Goal: Navigation & Orientation: Find specific page/section

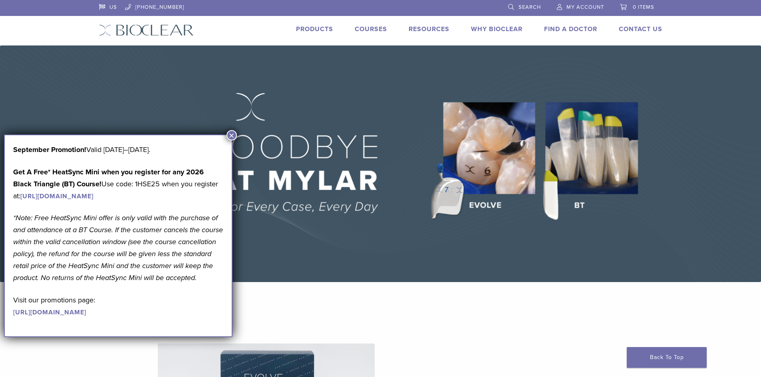
click at [231, 135] on button "×" at bounding box center [231, 135] width 10 height 10
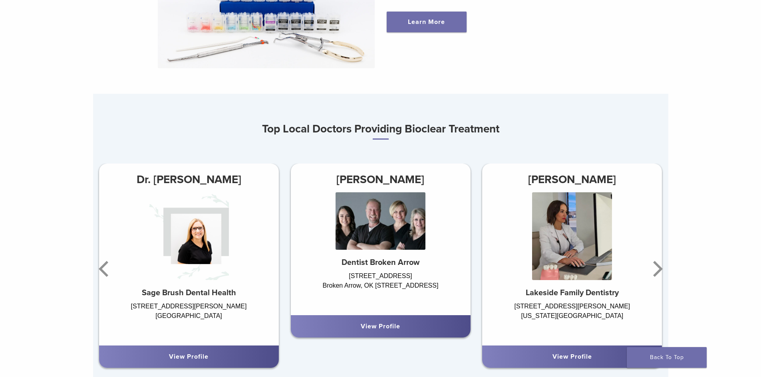
scroll to position [439, 0]
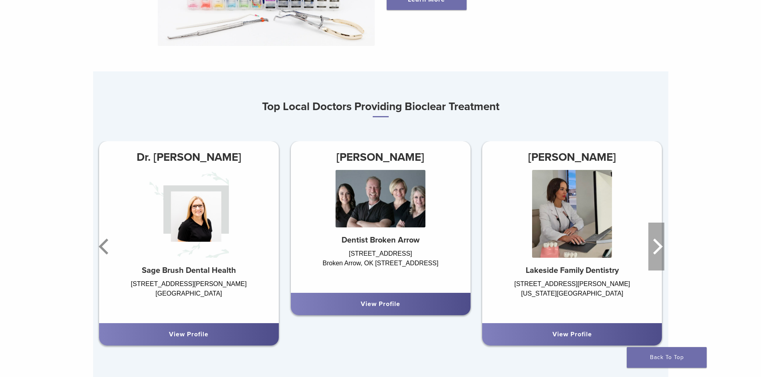
click at [661, 253] on icon "Next" at bounding box center [656, 247] width 16 height 48
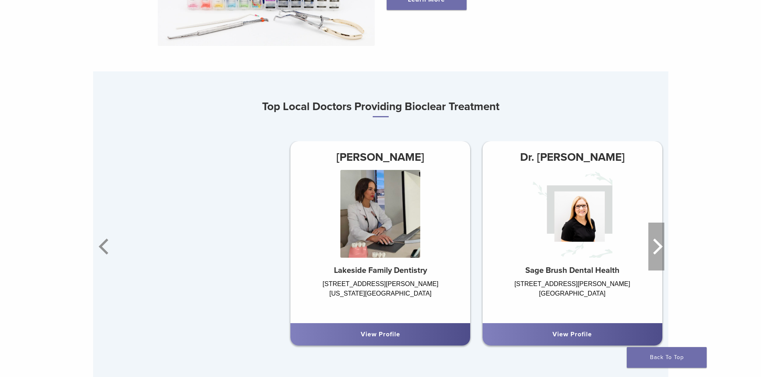
click at [661, 253] on icon "Next" at bounding box center [656, 247] width 16 height 48
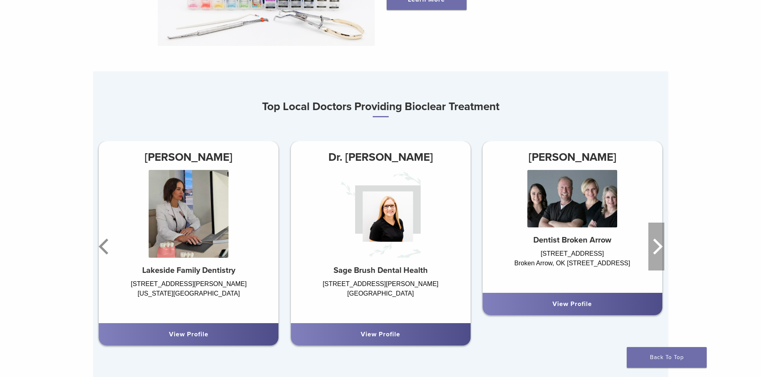
click at [661, 253] on icon "Next" at bounding box center [656, 247] width 16 height 48
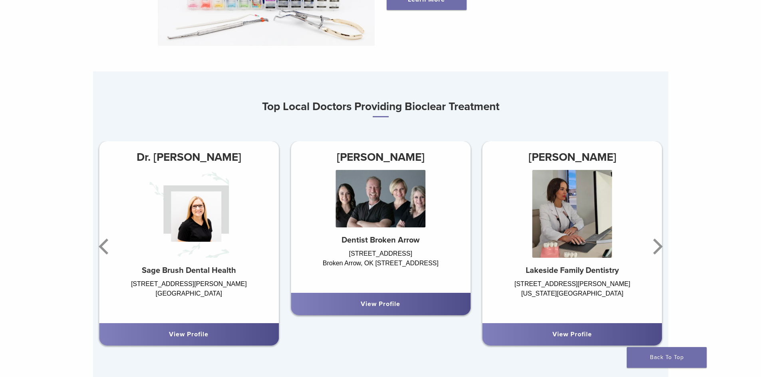
click at [410, 225] on img at bounding box center [380, 198] width 90 height 57
click at [388, 306] on link "View Profile" at bounding box center [381, 304] width 40 height 8
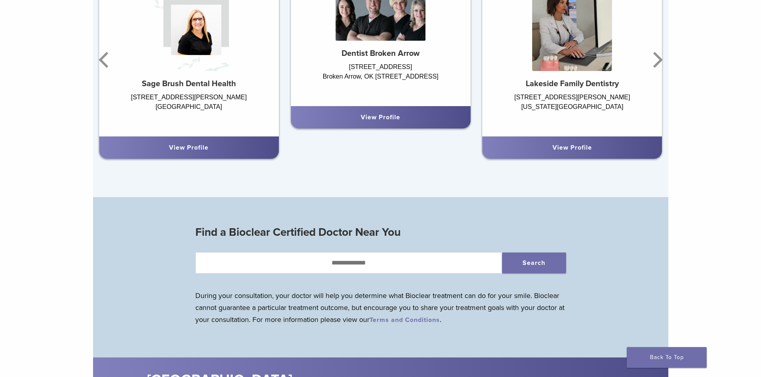
scroll to position [559, 0]
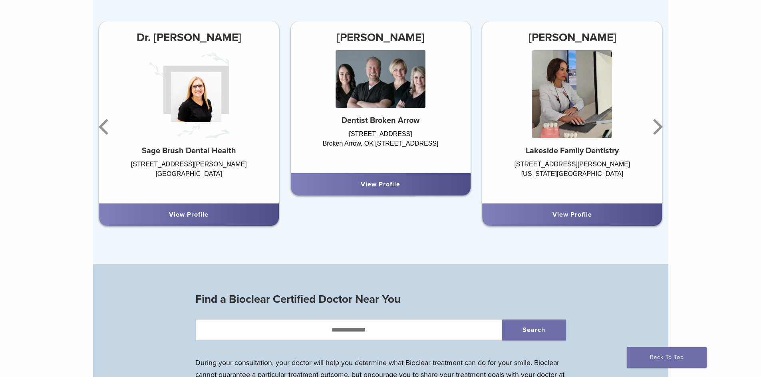
click at [545, 121] on img at bounding box center [572, 94] width 80 height 88
click at [589, 212] on div "View Profile" at bounding box center [572, 215] width 167 height 10
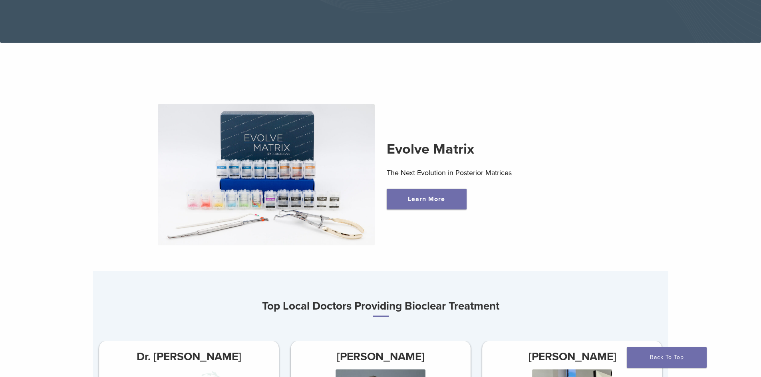
scroll to position [160, 0]
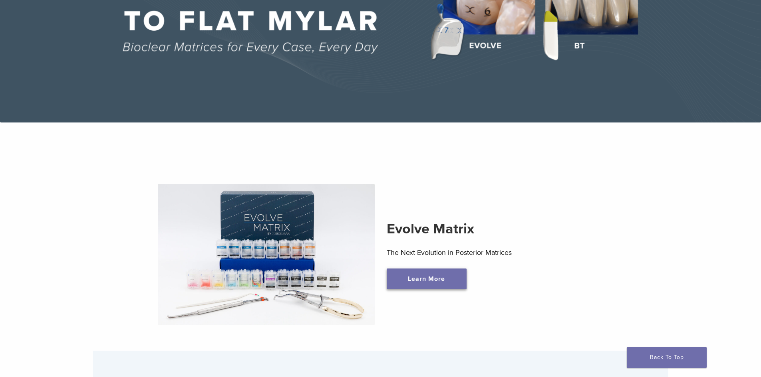
click at [422, 284] on link "Learn More" at bounding box center [426, 279] width 80 height 21
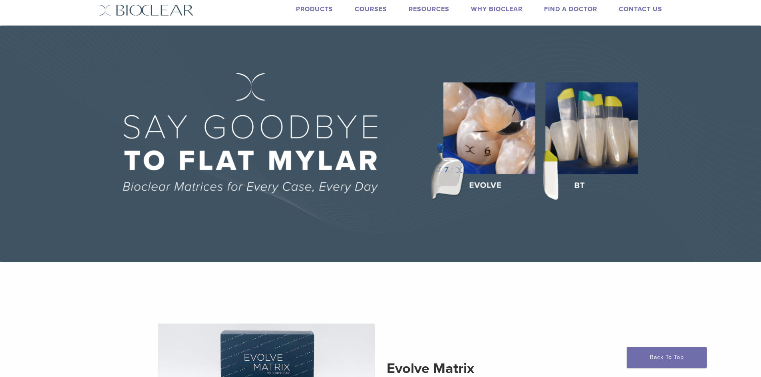
scroll to position [0, 0]
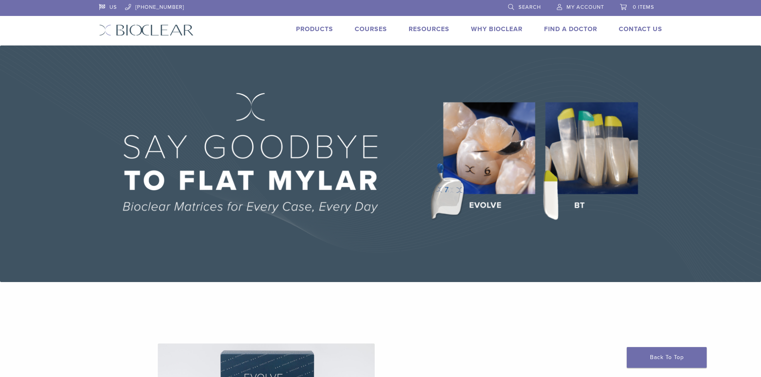
click at [321, 32] on link "Products" at bounding box center [314, 29] width 37 height 8
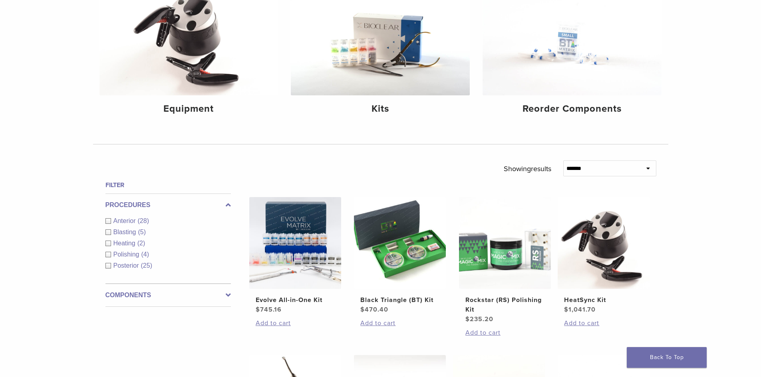
scroll to position [160, 0]
